Goal: Navigation & Orientation: Find specific page/section

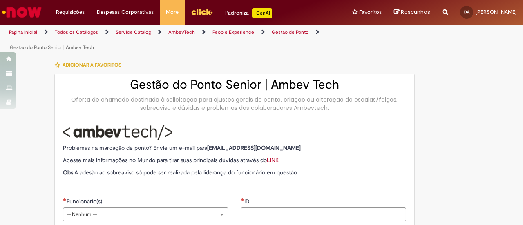
click at [25, 31] on link "Página inicial" at bounding box center [23, 32] width 28 height 7
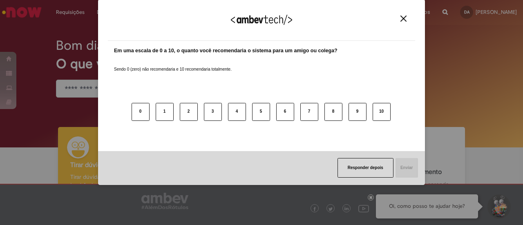
click at [400, 19] on button "Close" at bounding box center [403, 18] width 11 height 7
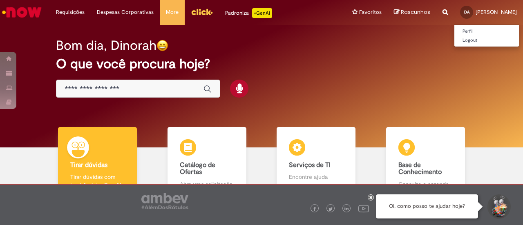
click at [475, 19] on link "DA [PERSON_NAME]" at bounding box center [488, 12] width 69 height 25
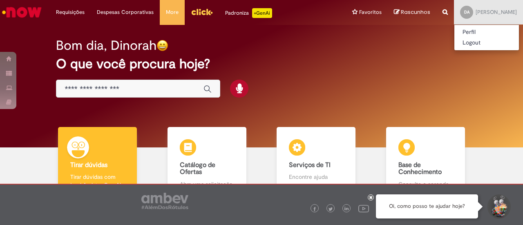
click at [352, 81] on div "Bom dia, Dinorah O que você procura hoje?" at bounding box center [261, 68] width 439 height 69
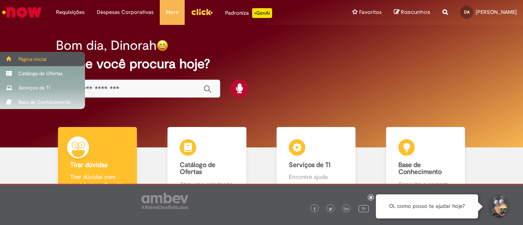
click at [45, 60] on div "Página inicial" at bounding box center [42, 59] width 85 height 14
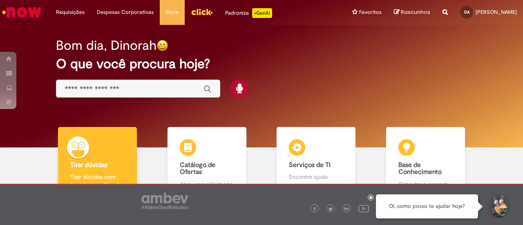
click at [371, 199] on icon at bounding box center [371, 197] width 3 height 4
